Goal: Task Accomplishment & Management: Manage account settings

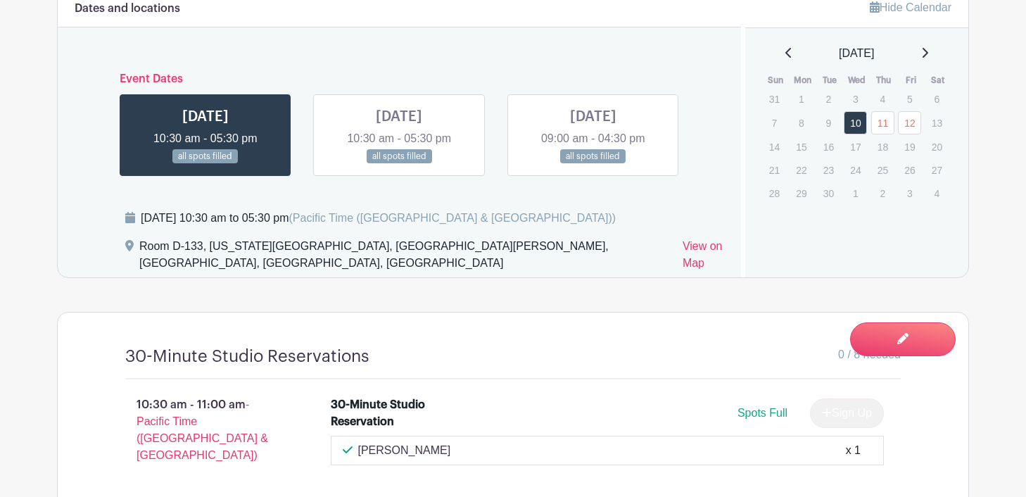
scroll to position [926, 0]
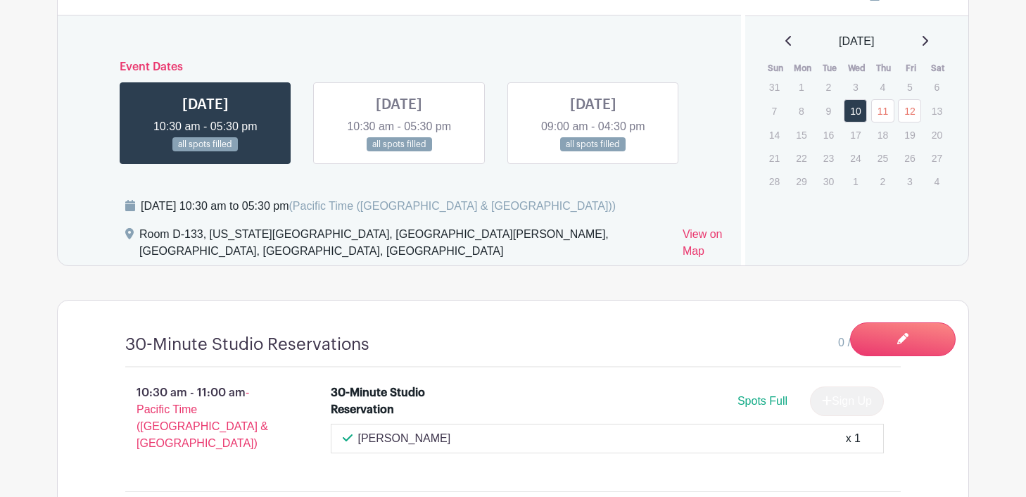
click at [399, 152] on link at bounding box center [399, 152] width 0 height 0
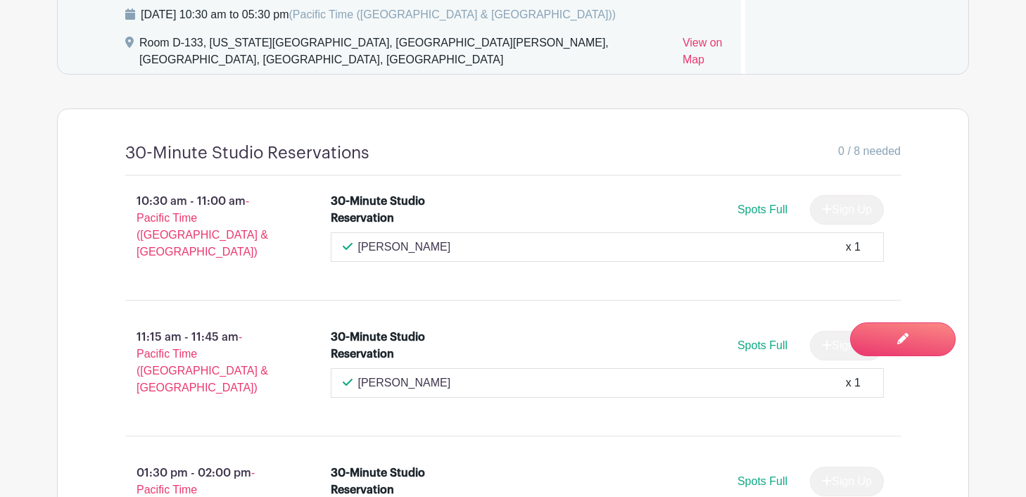
scroll to position [1126, 0]
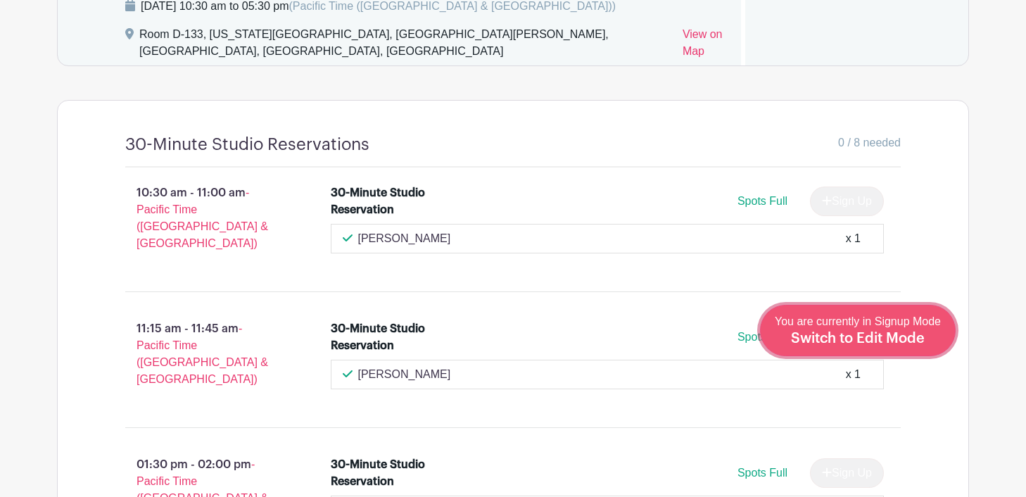
click at [910, 343] on span "Switch to Edit Mode" at bounding box center [858, 338] width 134 height 14
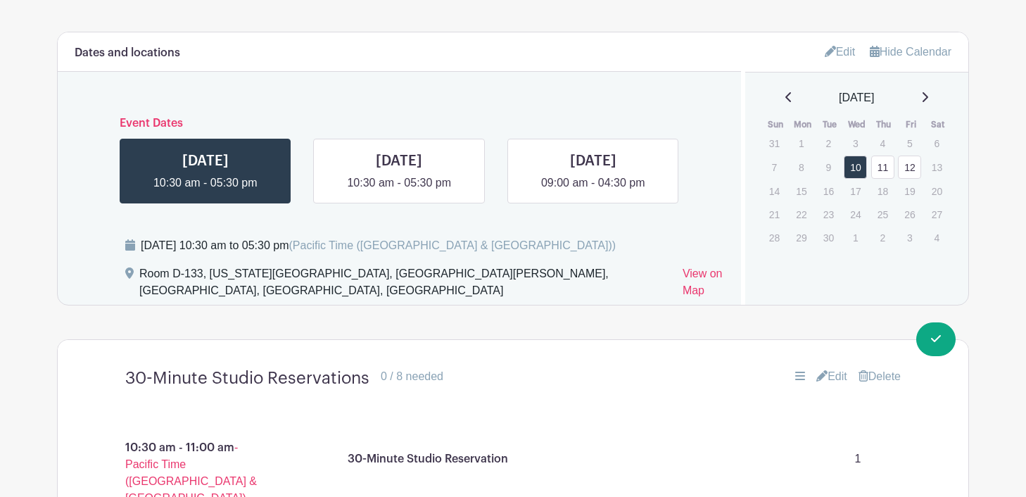
scroll to position [922, 0]
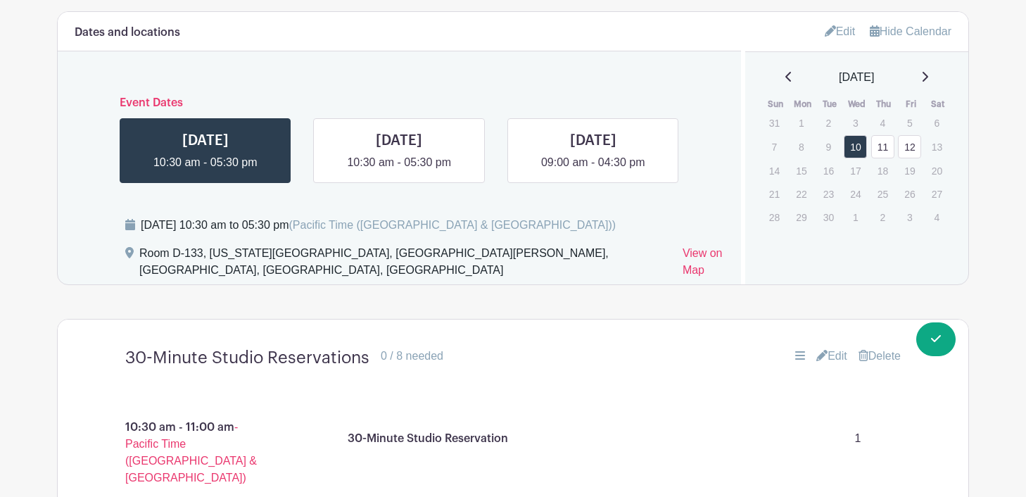
click at [826, 364] on link "Edit" at bounding box center [831, 356] width 31 height 17
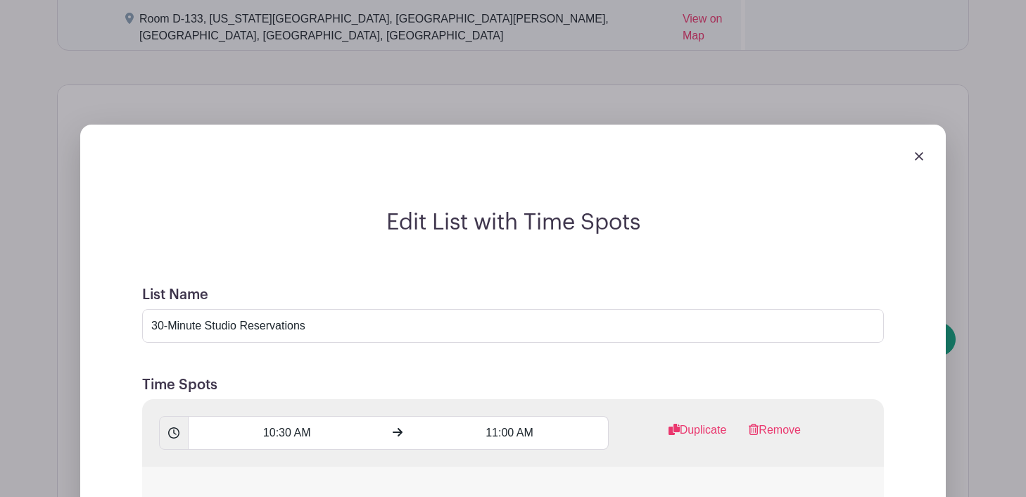
scroll to position [1030, 0]
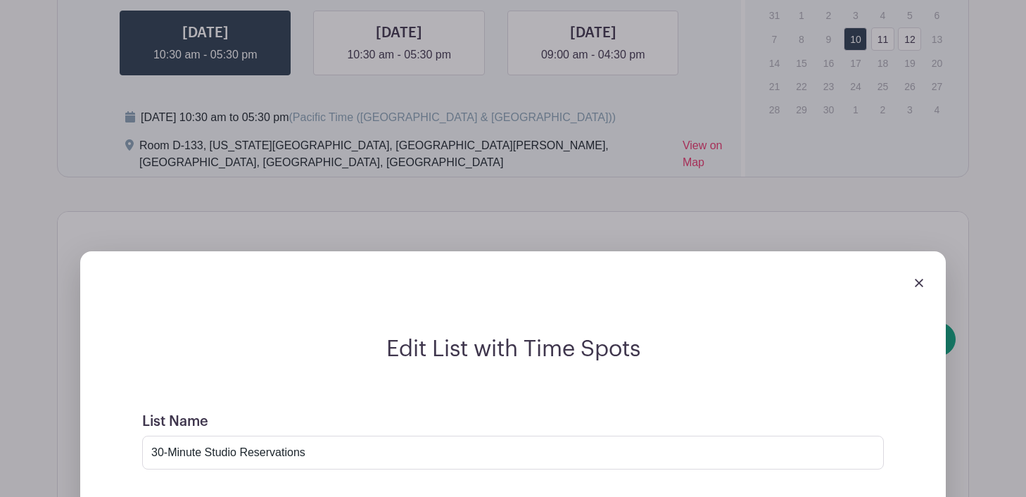
click at [915, 287] on img at bounding box center [919, 283] width 8 height 8
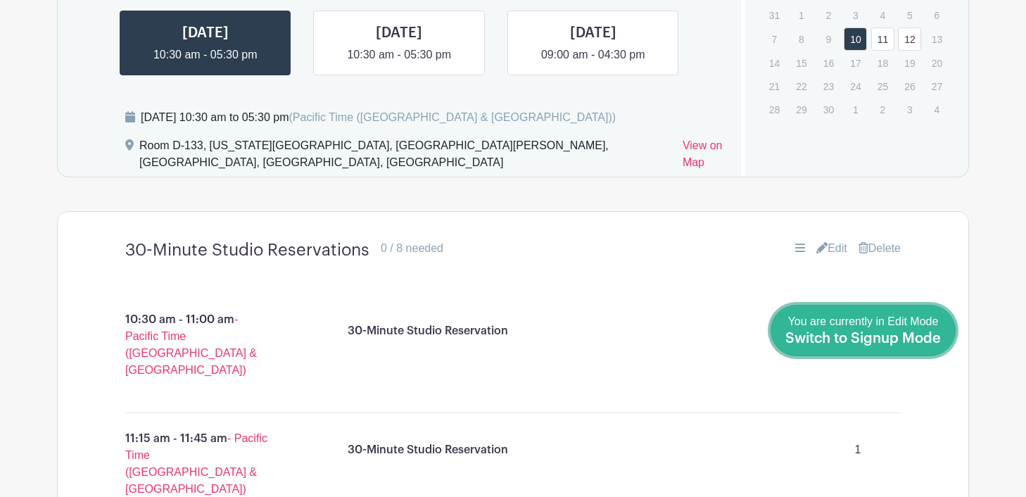
click at [927, 331] on span "Switch to Signup Mode" at bounding box center [862, 338] width 155 height 14
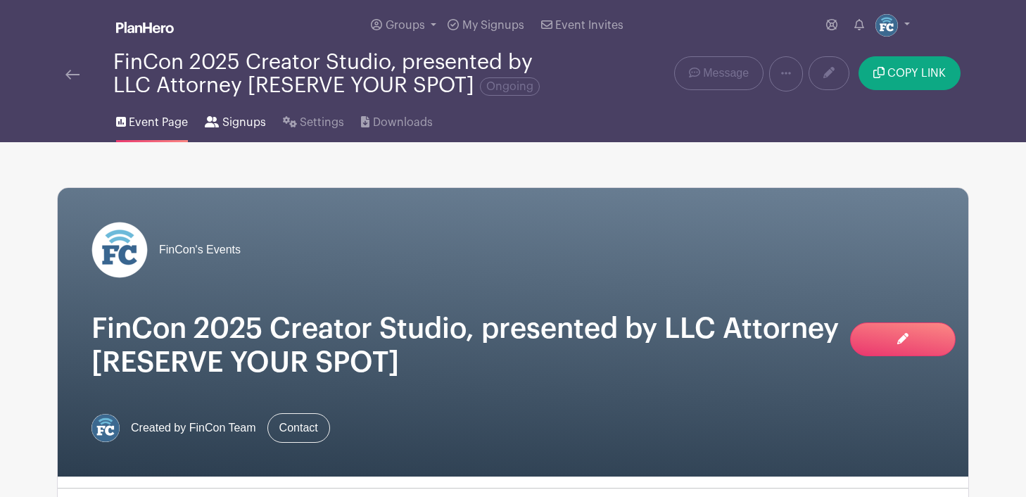
click at [235, 122] on span "Signups" at bounding box center [244, 122] width 44 height 17
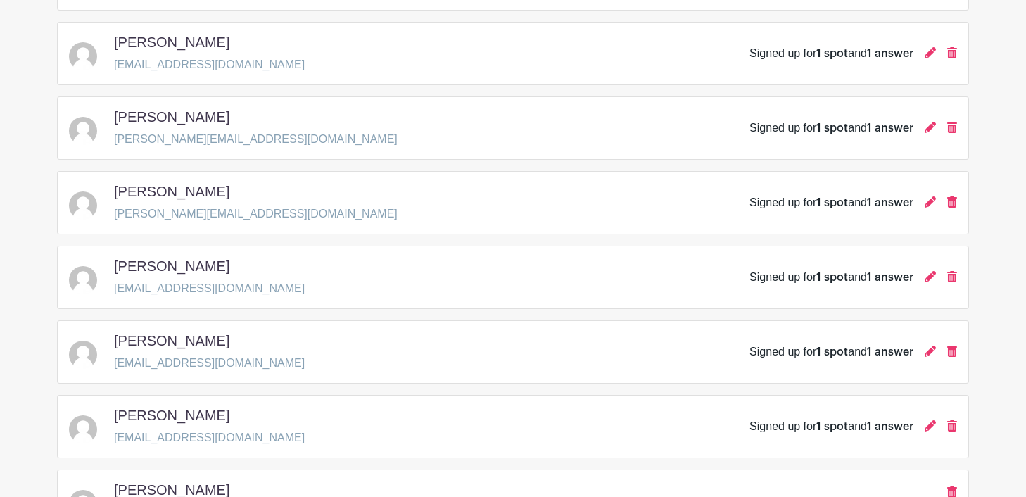
scroll to position [1501, 0]
click at [927, 129] on icon at bounding box center [929, 126] width 11 height 11
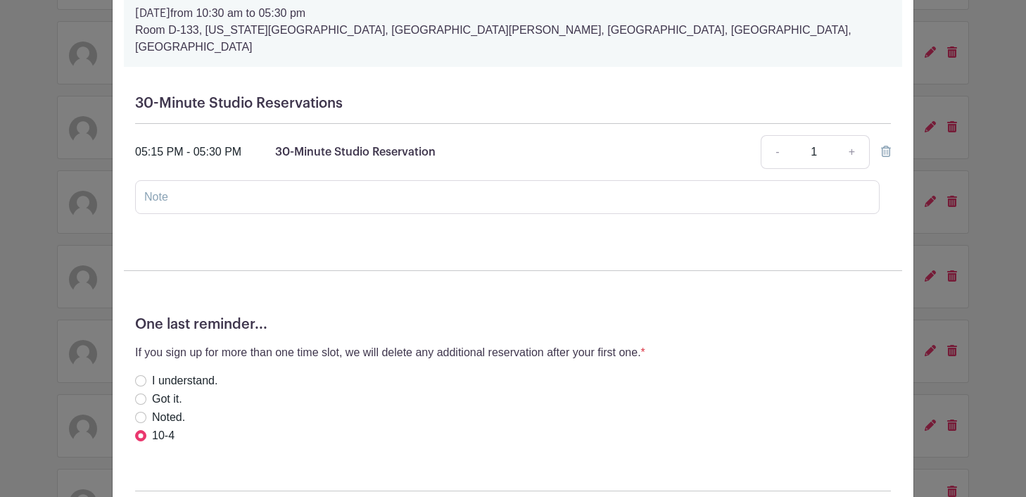
scroll to position [164, 0]
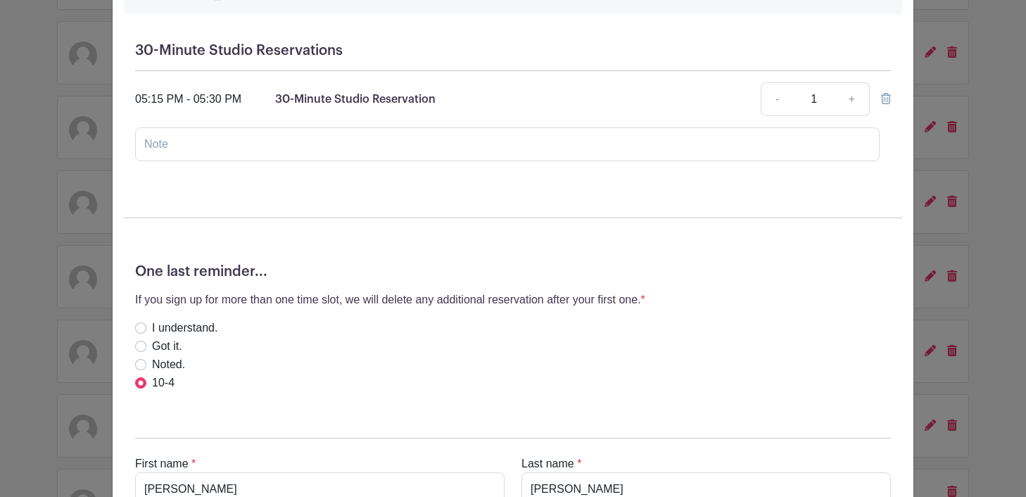
click at [888, 93] on icon at bounding box center [886, 98] width 10 height 11
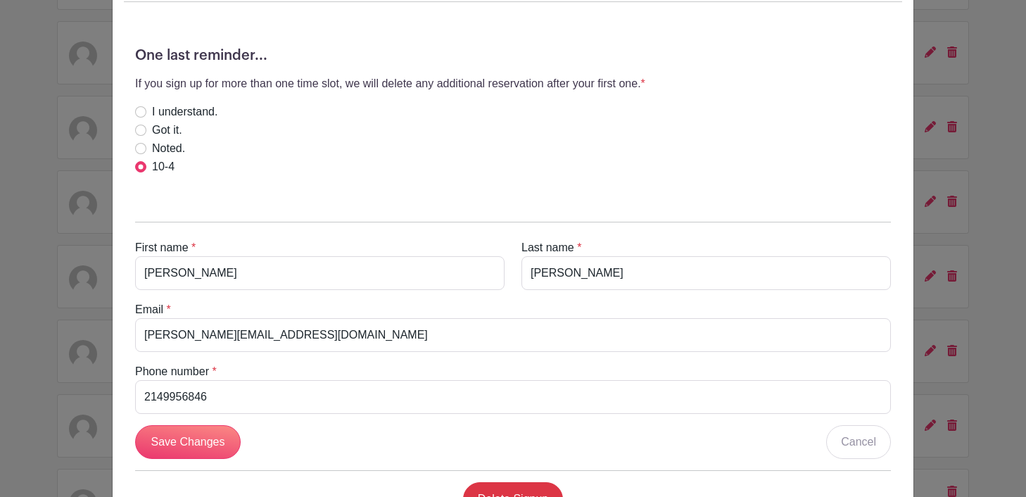
scroll to position [335, 0]
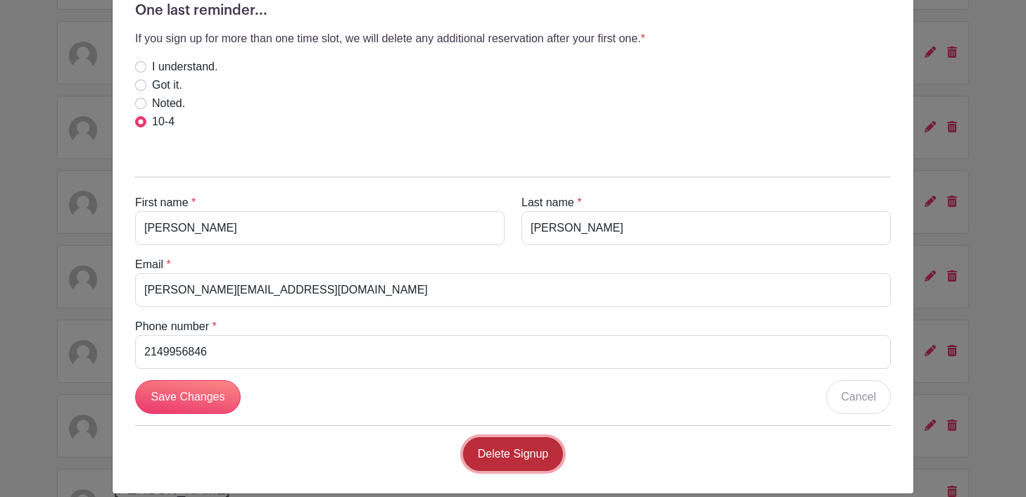
click at [518, 442] on link "Delete Signup" at bounding box center [513, 454] width 101 height 34
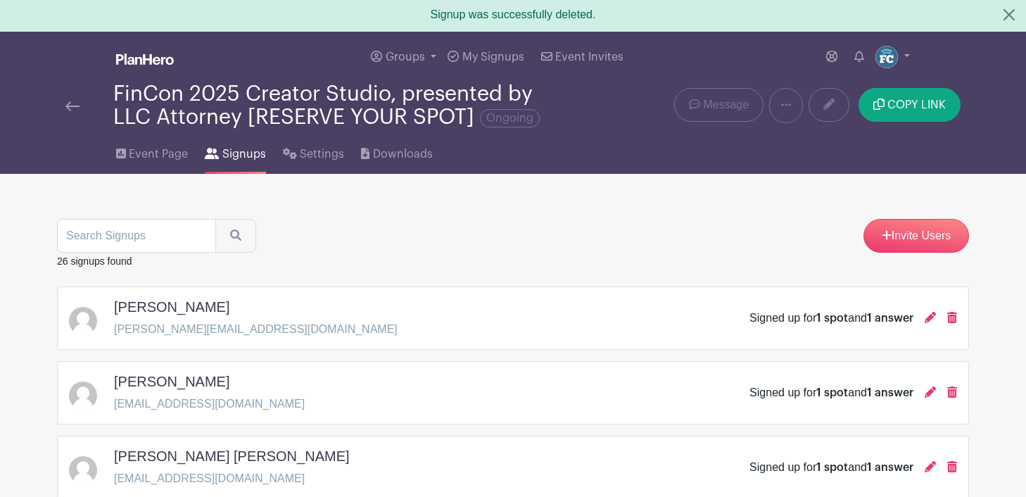
scroll to position [0, 0]
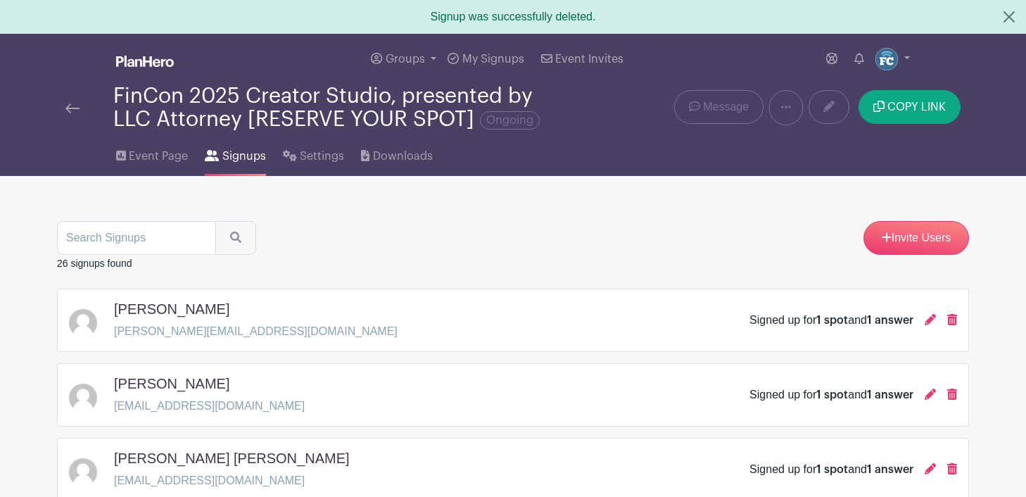
click at [65, 110] on img at bounding box center [72, 108] width 14 height 10
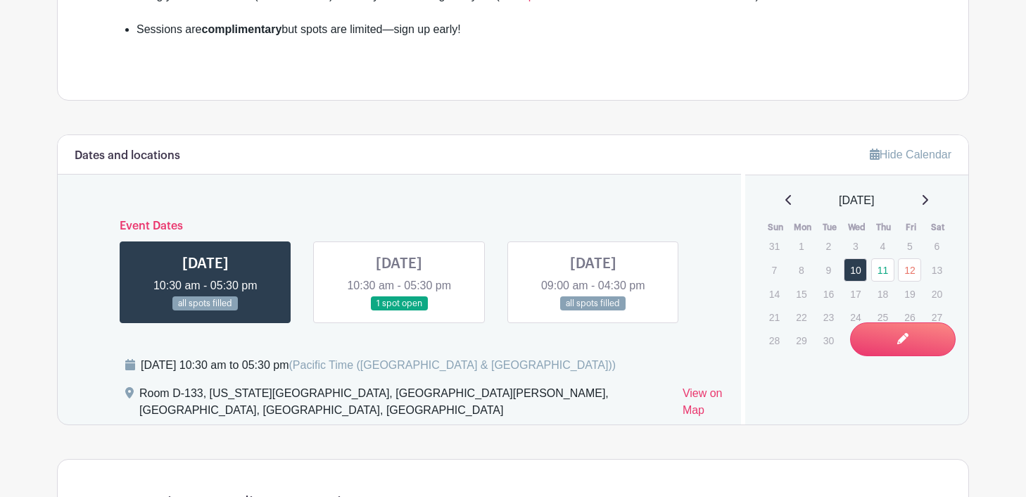
scroll to position [768, 0]
